Goal: Task Accomplishment & Management: Manage account settings

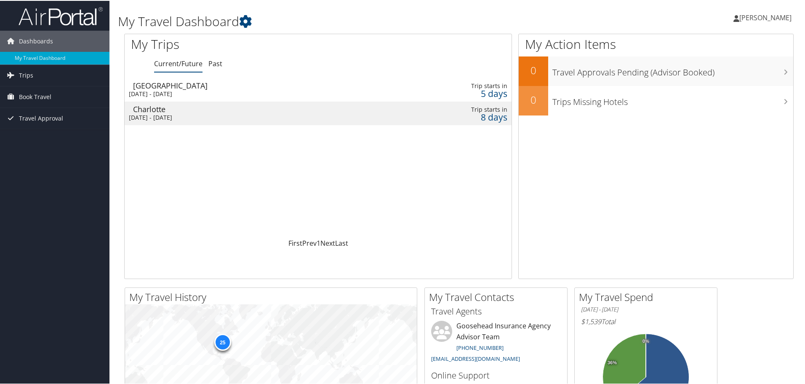
click at [257, 91] on div "Mon 8 Sep 2025 - Thu 11 Sep 2025" at bounding box center [250, 93] width 243 height 8
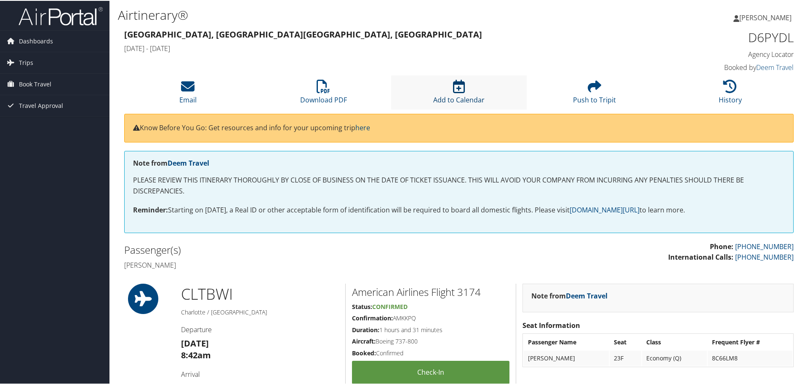
click at [455, 98] on link "Add to Calendar" at bounding box center [458, 93] width 51 height 20
click at [451, 48] on h4 "[DATE] - [DATE]" at bounding box center [373, 47] width 499 height 9
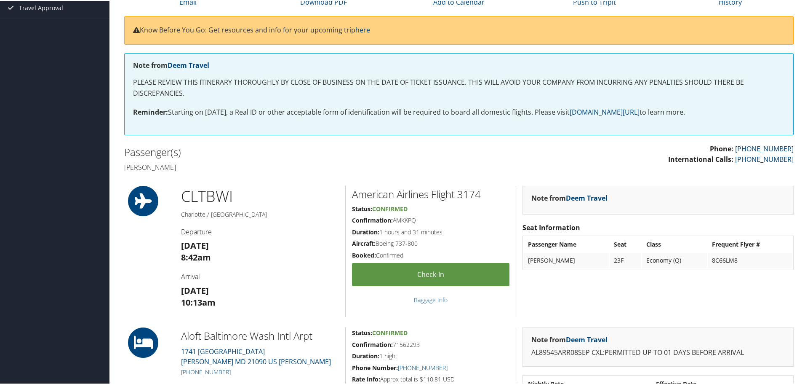
scroll to position [84, 0]
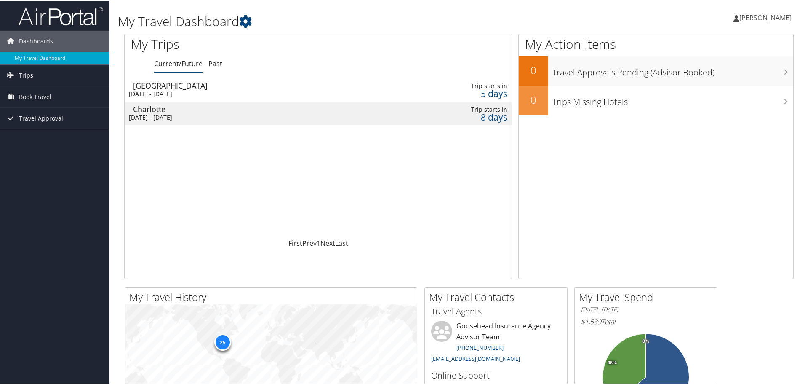
click at [260, 118] on div "Thu 11 Sep 2025 - Thu 11 Sep 2025" at bounding box center [250, 117] width 243 height 8
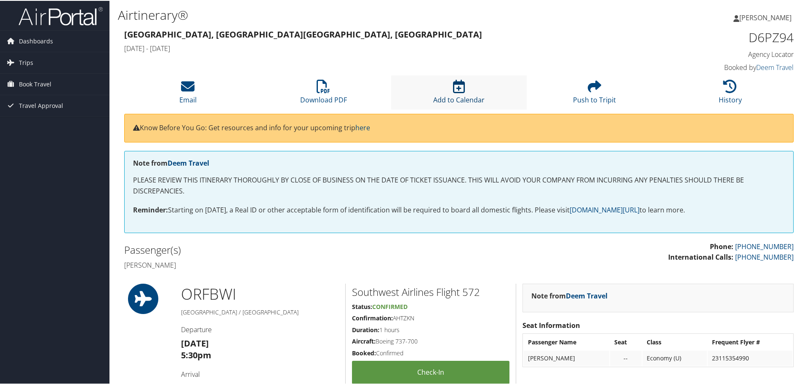
click at [454, 83] on icon at bounding box center [459, 85] width 12 height 13
